Goal: Information Seeking & Learning: Learn about a topic

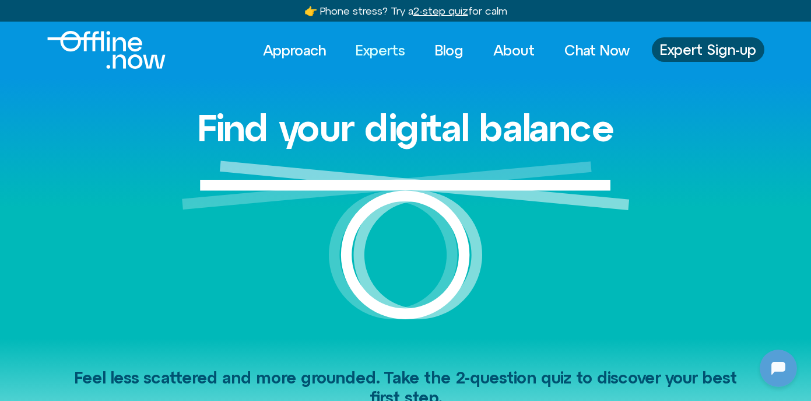
click at [362, 44] on link "Experts" at bounding box center [380, 50] width 71 height 26
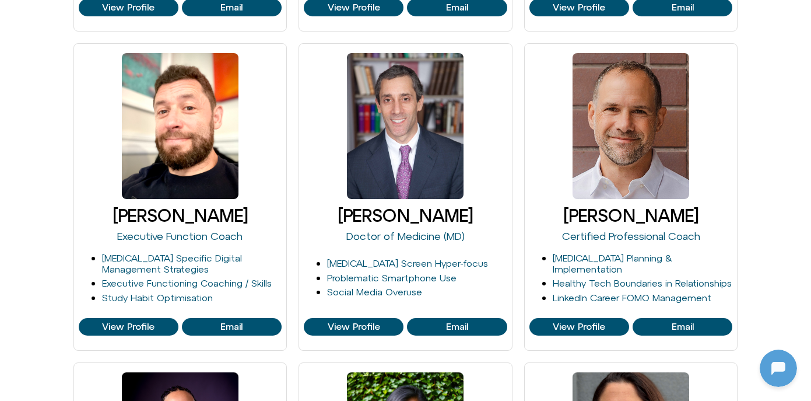
scroll to position [523, 0]
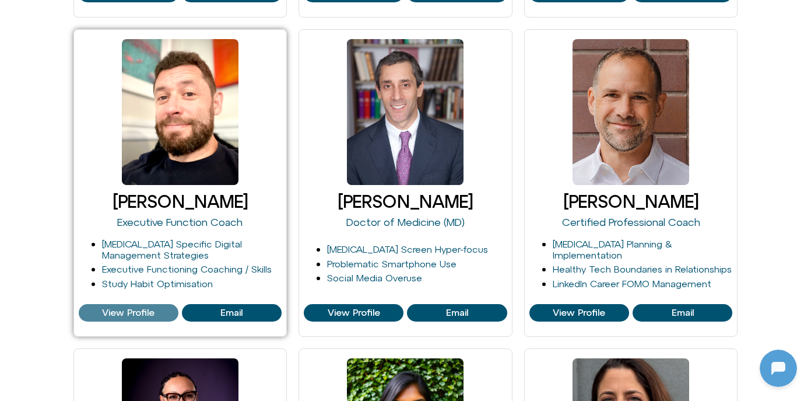
click at [121, 309] on span "View Profile" at bounding box center [128, 312] width 53 height 11
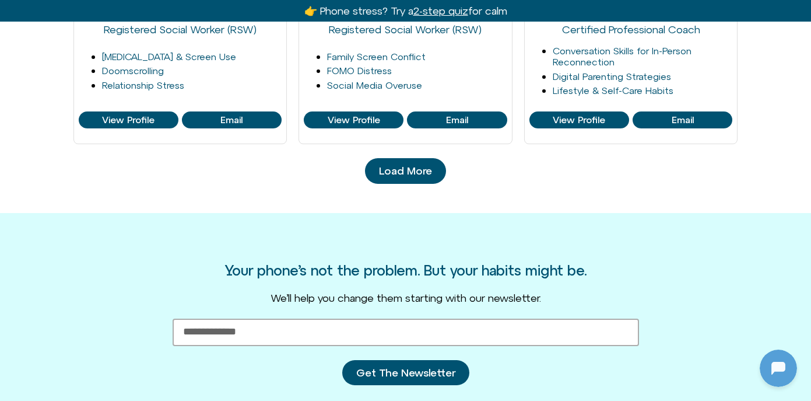
scroll to position [1355, 0]
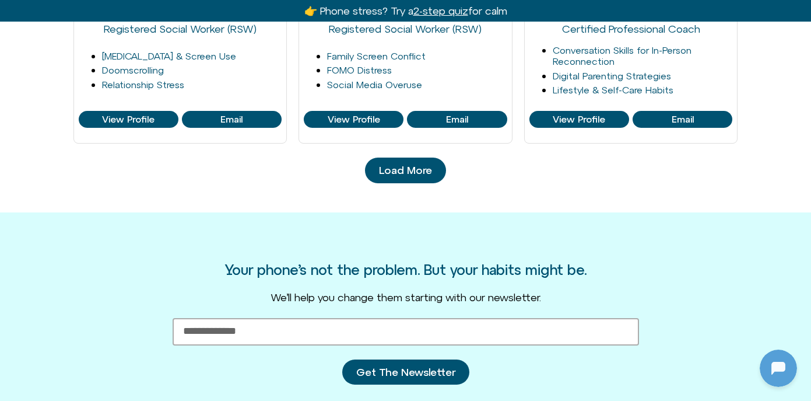
click at [406, 172] on span "Load More" at bounding box center [405, 171] width 53 height 12
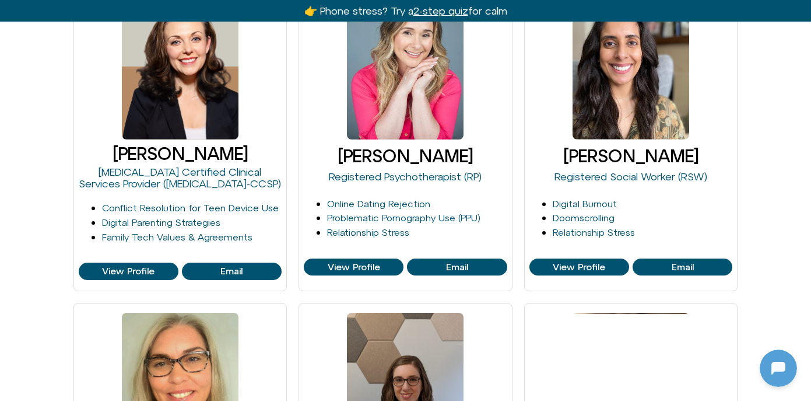
scroll to position [1529, 0]
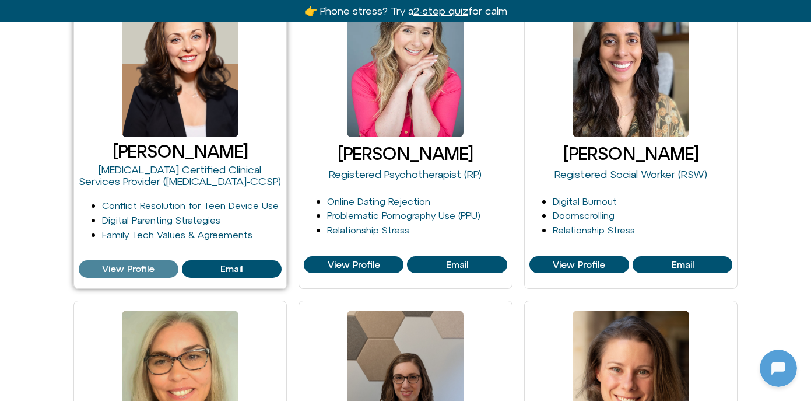
click at [122, 267] on span "View Profile" at bounding box center [128, 269] width 53 height 11
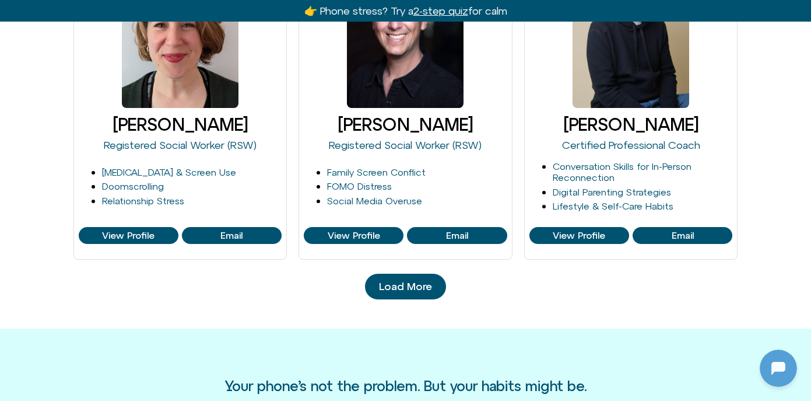
scroll to position [1279, 0]
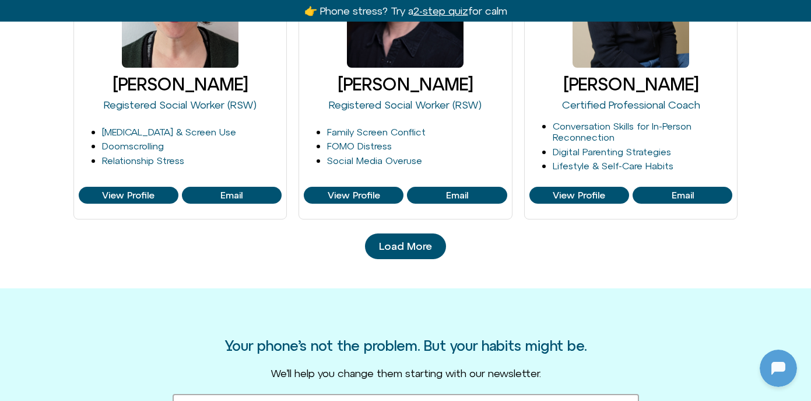
click at [390, 250] on span "Load More" at bounding box center [405, 246] width 53 height 12
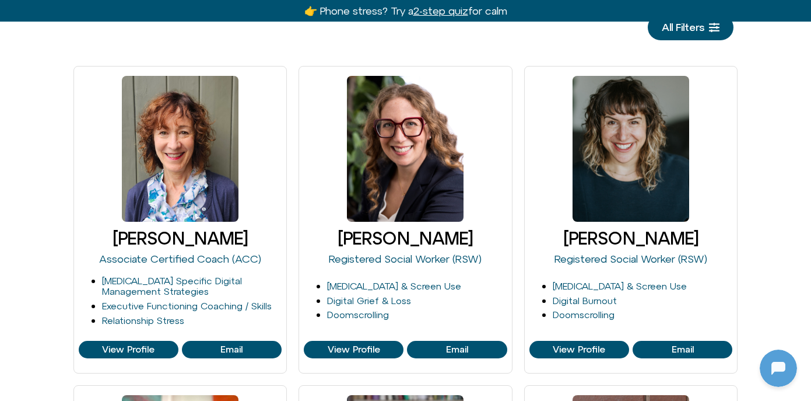
scroll to position [0, 0]
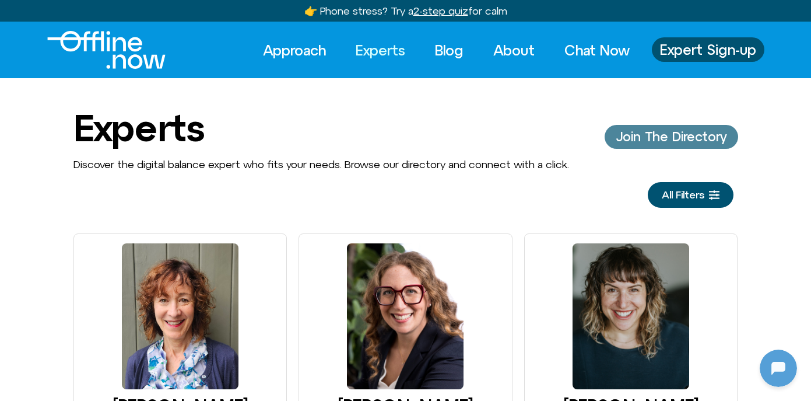
click at [648, 133] on span "Join The Directory" at bounding box center [672, 137] width 110 height 14
